Goal: Task Accomplishment & Management: Manage account settings

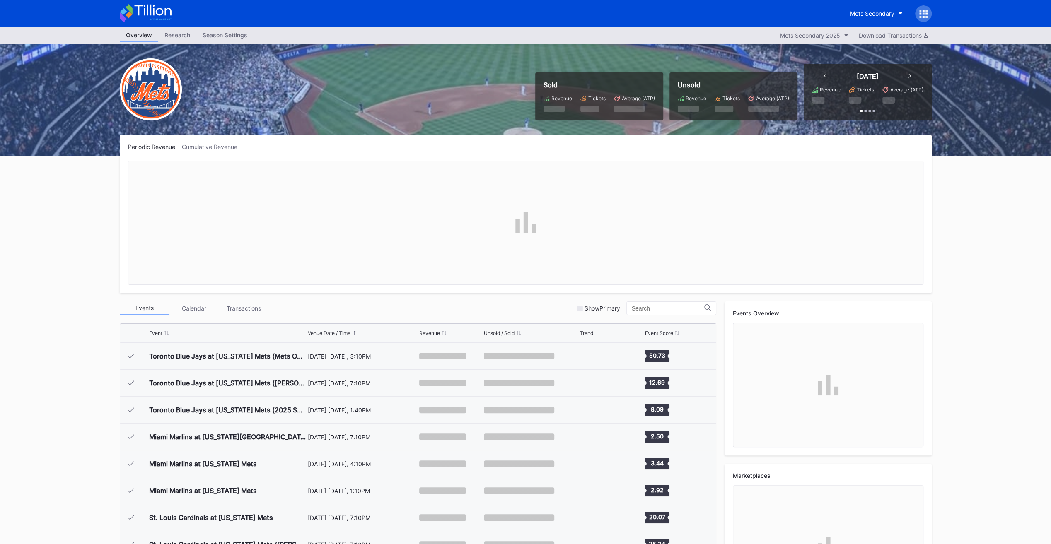
scroll to position [1670, 0]
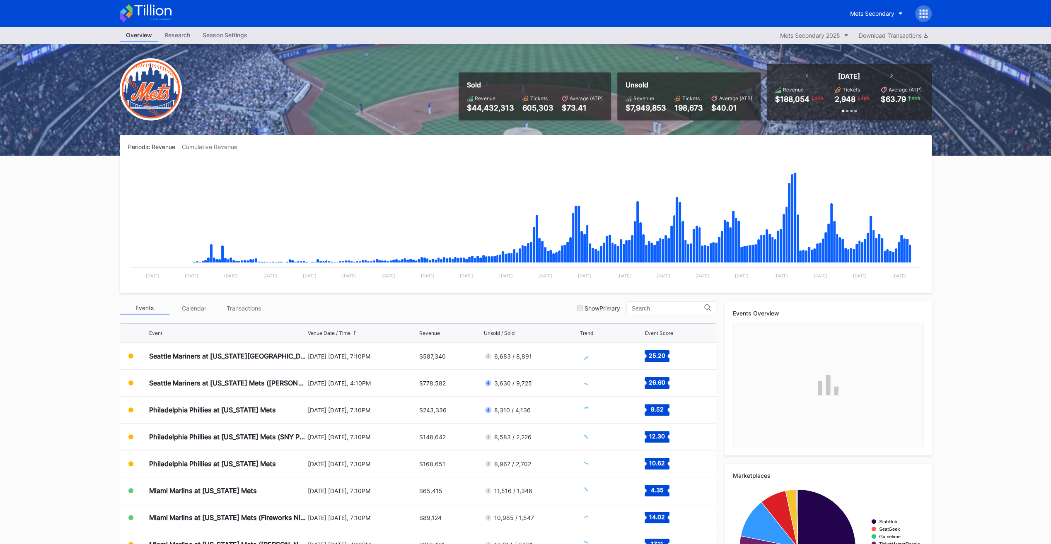
click at [381, 353] on div "August 15 Friday, 7:10PM" at bounding box center [363, 356] width 110 height 7
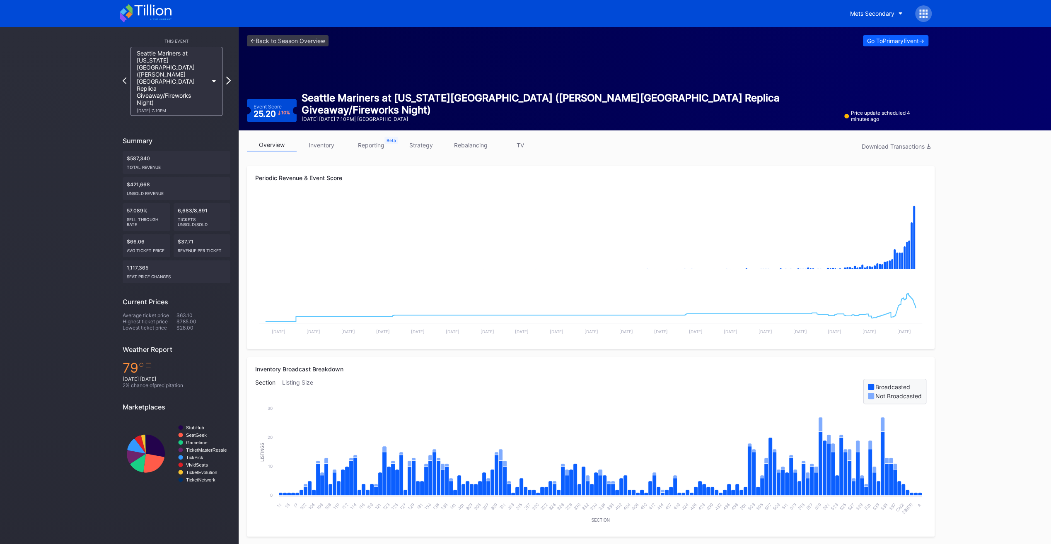
click at [230, 68] on div "This Event Seattle Mariners at New York Mets (Shea Stadium Replica Giveaway/Fir…" at bounding box center [176, 262] width 124 height 471
click at [228, 77] on icon at bounding box center [228, 81] width 5 height 8
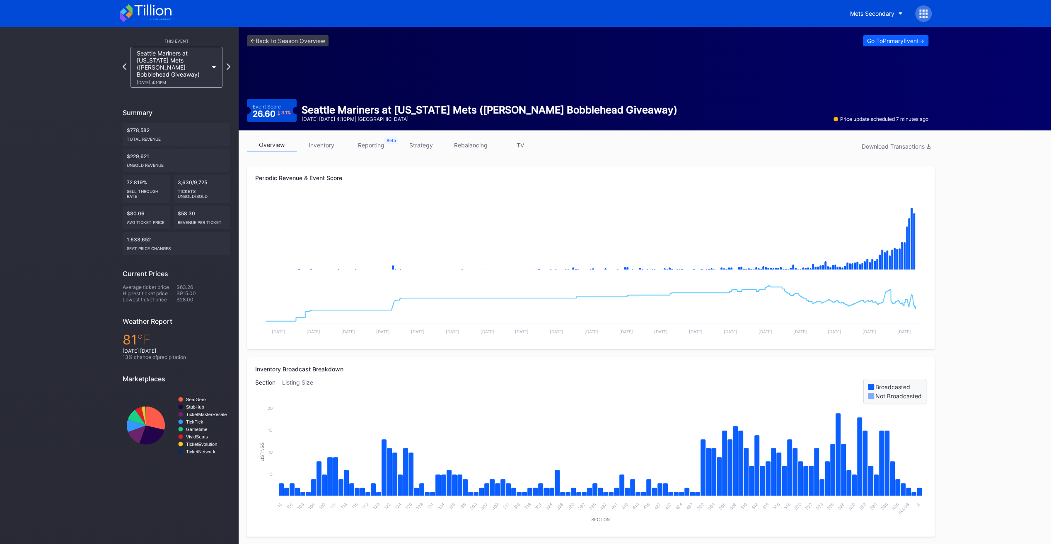
click at [336, 146] on link "inventory" at bounding box center [322, 145] width 50 height 13
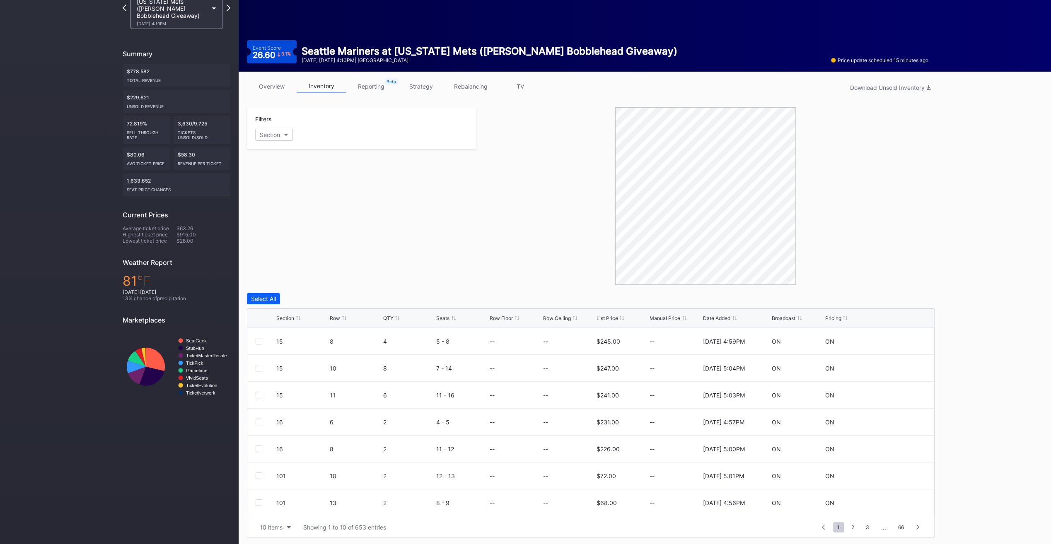
scroll to position [59, 0]
click at [390, 315] on div "QTY" at bounding box center [388, 318] width 10 height 6
click at [873, 88] on div "Download Unsold Inventory" at bounding box center [890, 87] width 80 height 7
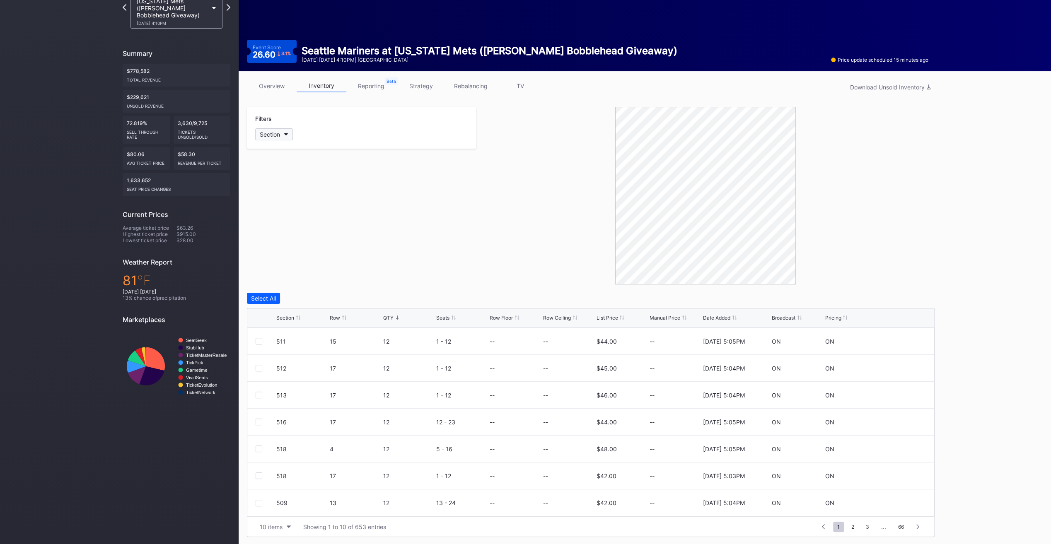
click at [280, 131] on div "Section" at bounding box center [270, 134] width 20 height 7
click at [315, 333] on div "136" at bounding box center [303, 338] width 97 height 15
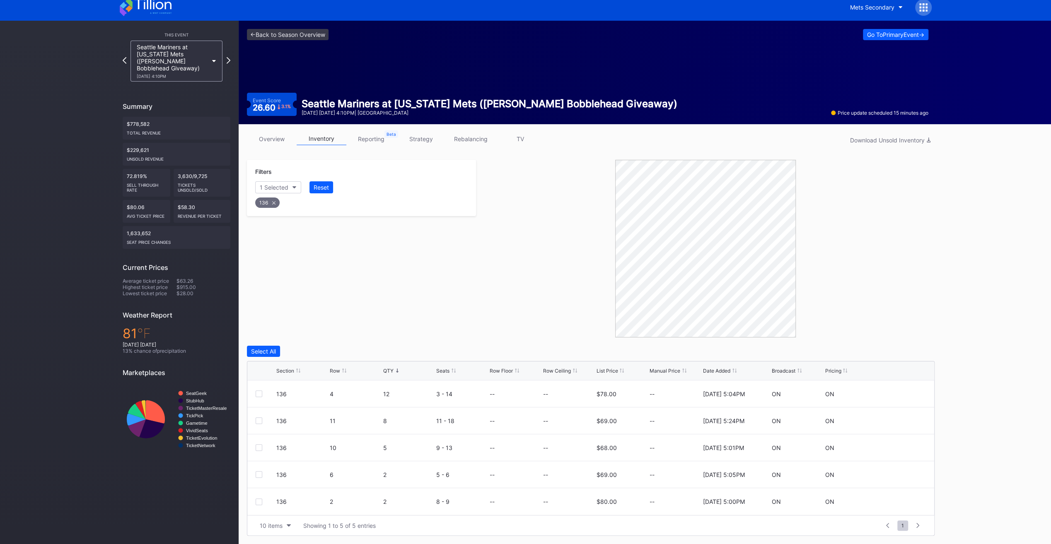
scroll to position [5, 0]
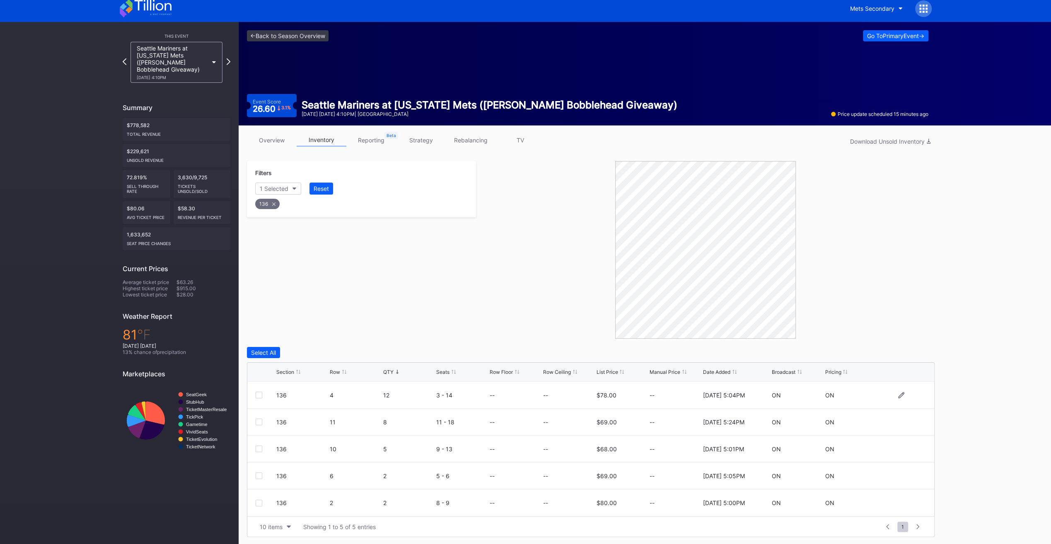
click at [268, 394] on div at bounding box center [266, 395] width 21 height 7
click at [260, 390] on div "136 4 12 3 - 14 -- -- $78.00 -- 11/25/2024 5:04PM ON ON" at bounding box center [590, 395] width 687 height 27
click at [260, 394] on div at bounding box center [259, 395] width 7 height 7
click at [909, 350] on div "Delete 1 Row" at bounding box center [914, 352] width 34 height 7
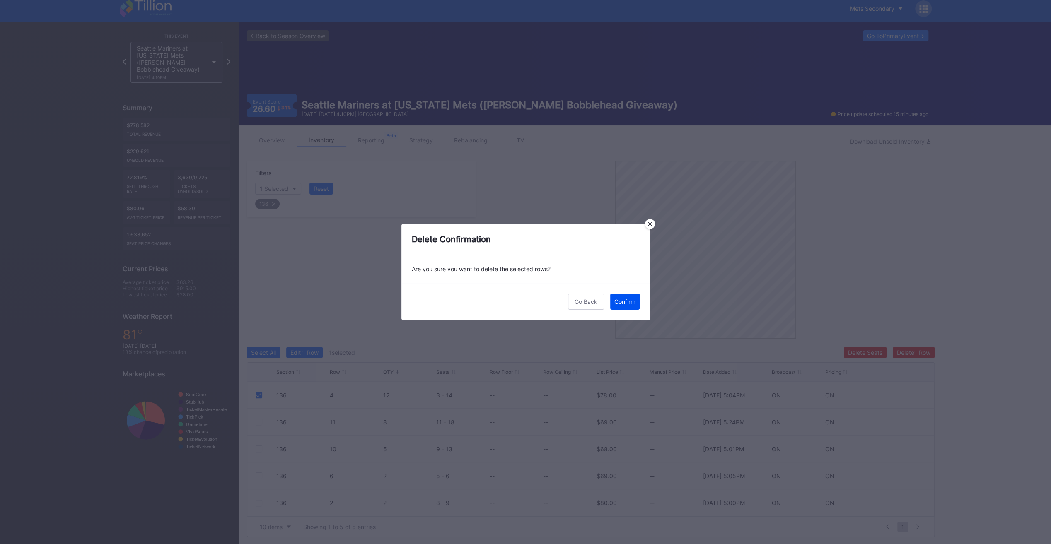
click at [621, 297] on button "Confirm" at bounding box center [624, 302] width 29 height 16
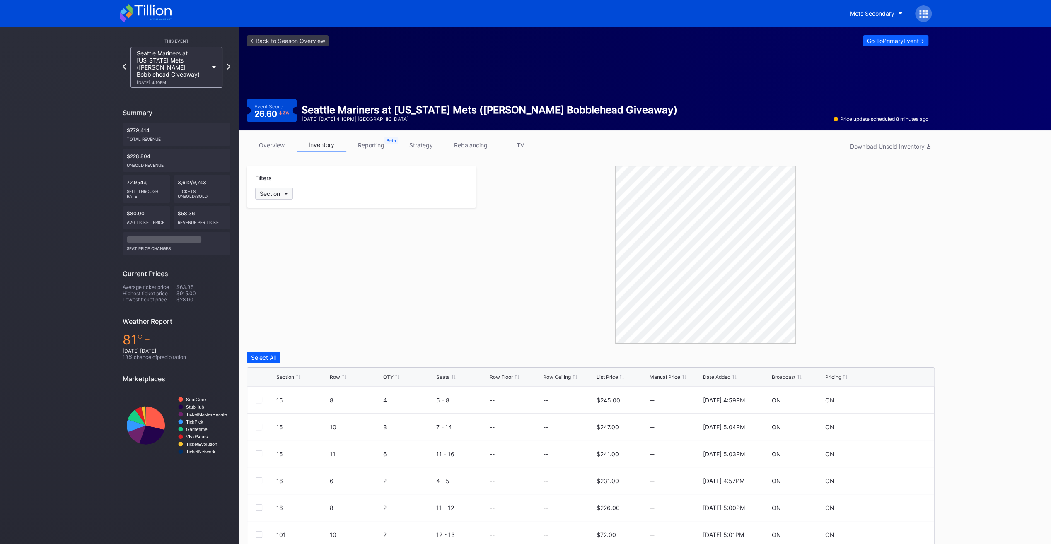
click at [280, 195] on div "Section" at bounding box center [270, 193] width 20 height 7
click at [305, 349] on div "136" at bounding box center [303, 356] width 97 height 15
click at [259, 482] on div at bounding box center [259, 481] width 7 height 7
click at [910, 355] on div "Delete 1 Row" at bounding box center [914, 357] width 34 height 7
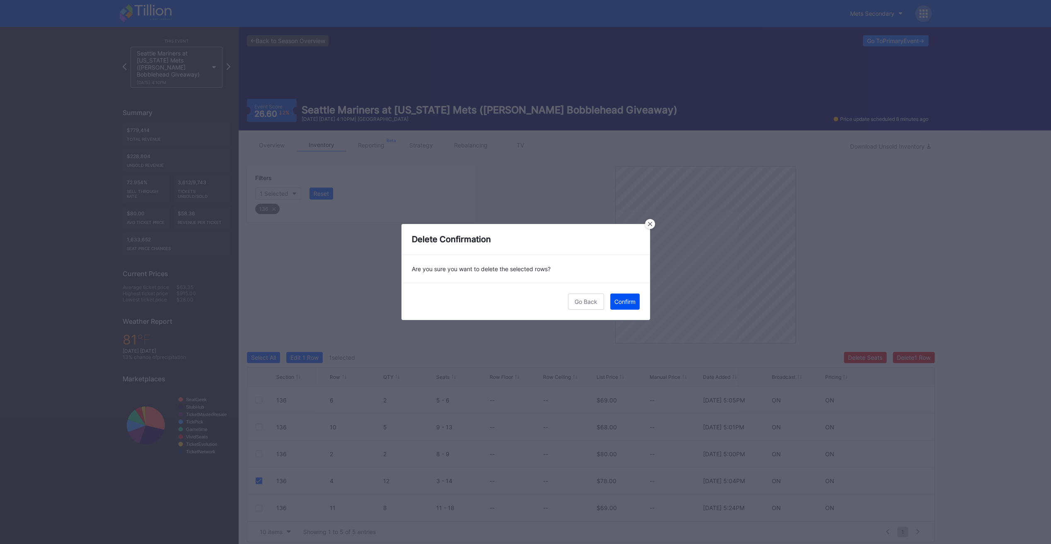
click at [627, 295] on button "Confirm" at bounding box center [624, 302] width 29 height 16
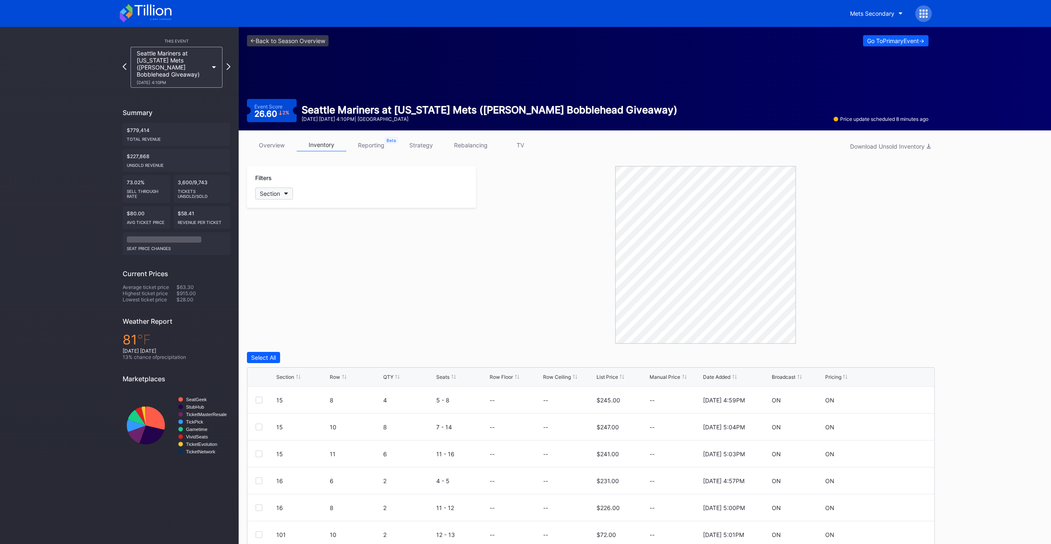
click at [280, 196] on div "Section" at bounding box center [270, 193] width 20 height 7
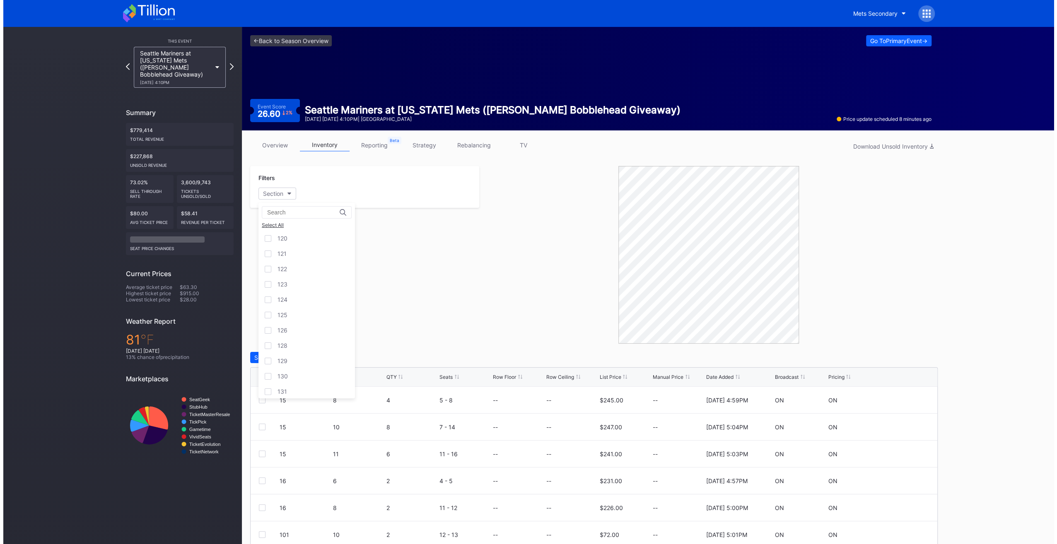
scroll to position [373, 0]
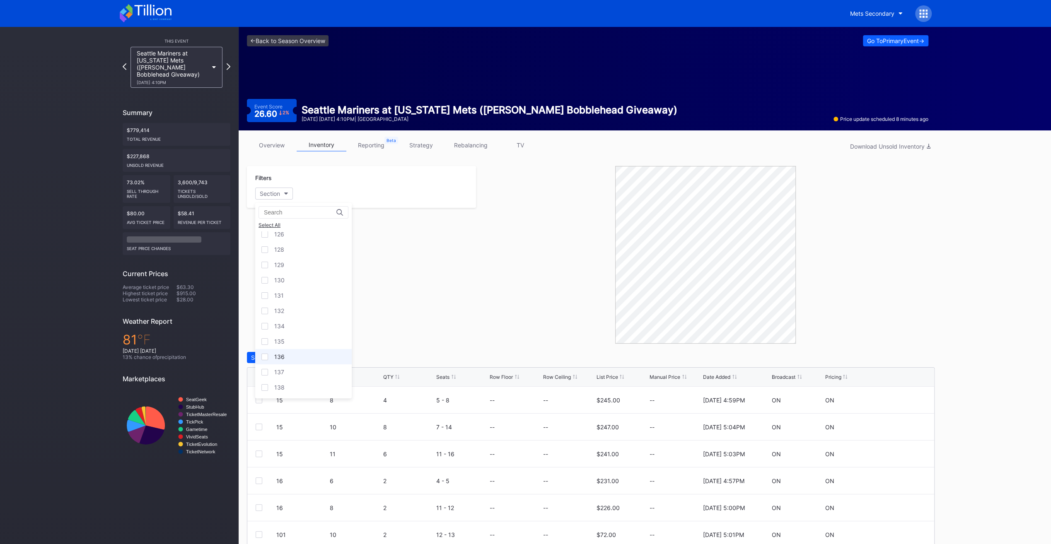
click at [305, 354] on div "136" at bounding box center [303, 356] width 97 height 15
